Goal: Task Accomplishment & Management: Complete application form

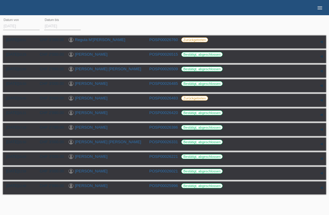
click at [320, 10] on icon "menu" at bounding box center [320, 8] width 6 height 6
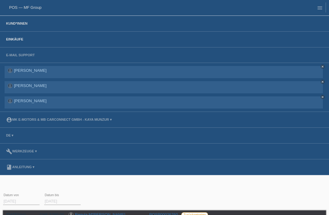
click at [13, 23] on link "Kund*innen" at bounding box center [16, 24] width 27 height 4
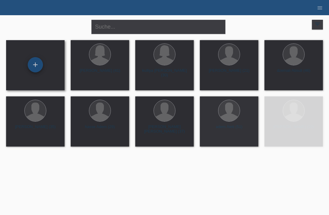
click at [34, 66] on div "+" at bounding box center [35, 65] width 15 height 10
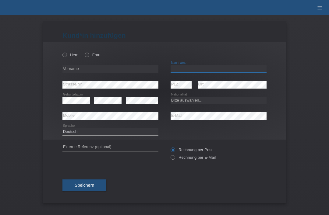
click at [184, 73] on input "text" at bounding box center [219, 69] width 96 height 8
click at [318, 9] on icon "menu" at bounding box center [320, 8] width 6 height 6
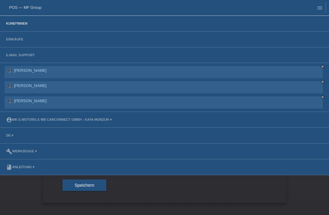
click at [17, 24] on link "Kund*innen" at bounding box center [16, 24] width 27 height 4
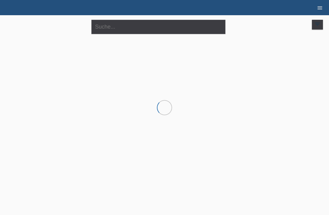
click at [316, 9] on link "menu" at bounding box center [320, 8] width 12 height 4
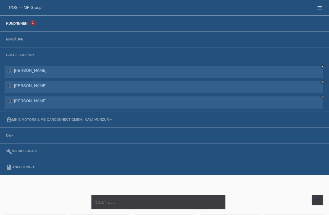
click at [317, 9] on icon "menu" at bounding box center [320, 8] width 6 height 6
